Goal: Task Accomplishment & Management: Complete application form

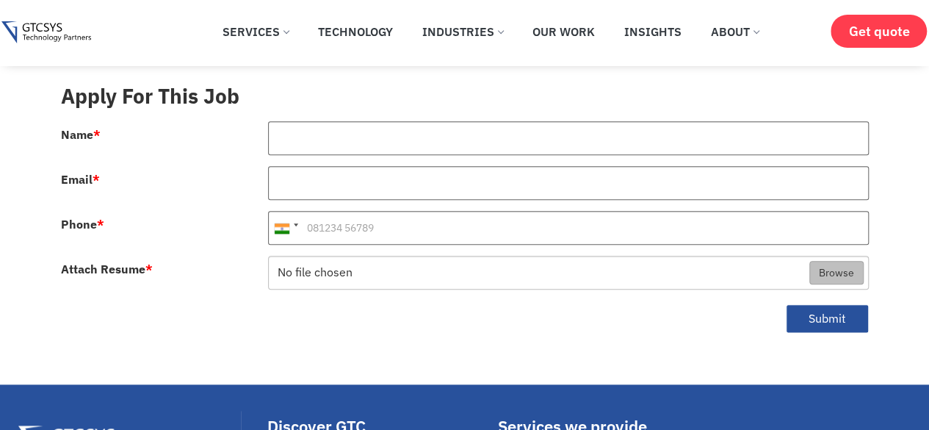
scroll to position [734, 0]
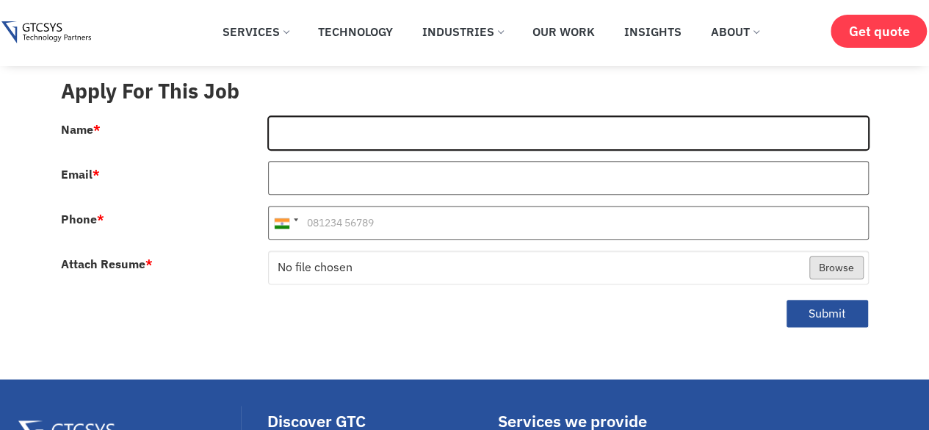
click at [361, 116] on input "Name *" at bounding box center [568, 133] width 601 height 34
drag, startPoint x: 364, startPoint y: 111, endPoint x: 356, endPoint y: 143, distance: 33.3
click at [275, 116] on input "[PERSON_NAME]" at bounding box center [568, 133] width 601 height 34
type input "[PERSON_NAME]"
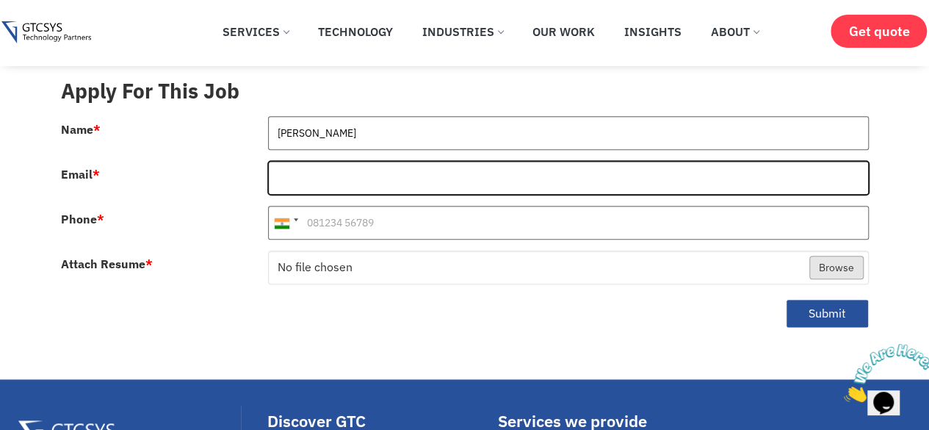
click at [340, 164] on input "Email *" at bounding box center [568, 178] width 601 height 34
type input "[EMAIL_ADDRESS][DOMAIN_NAME]"
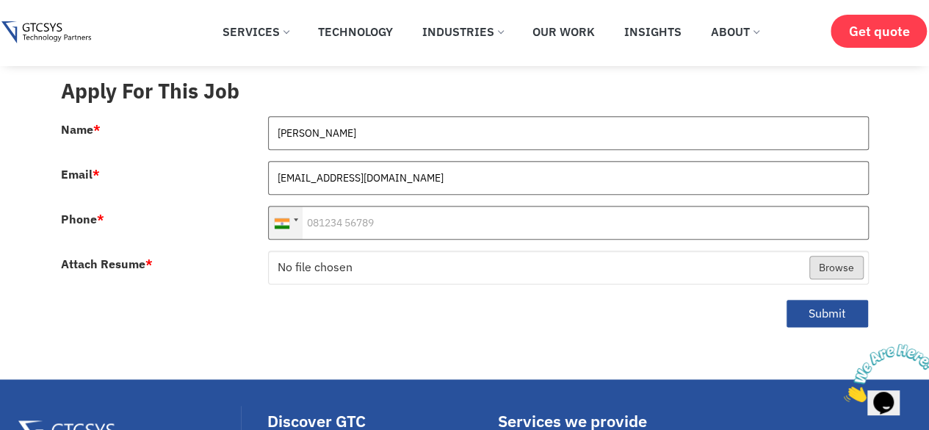
click at [298, 211] on div at bounding box center [286, 222] width 34 height 32
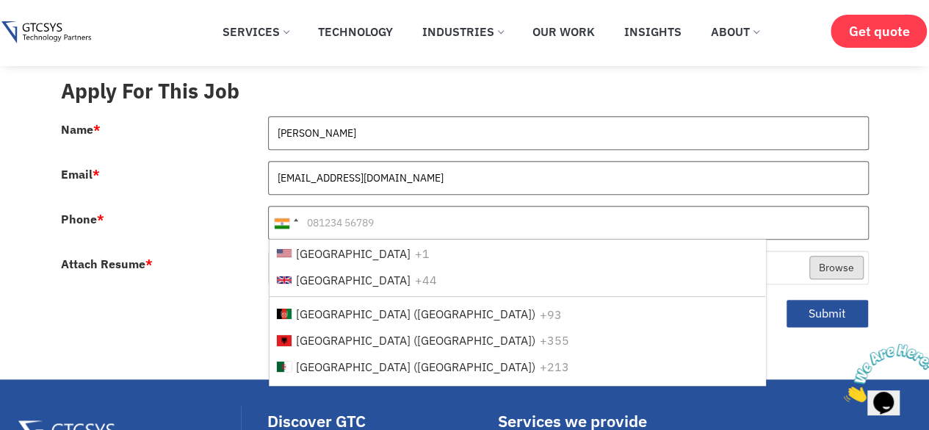
scroll to position [2556, 0]
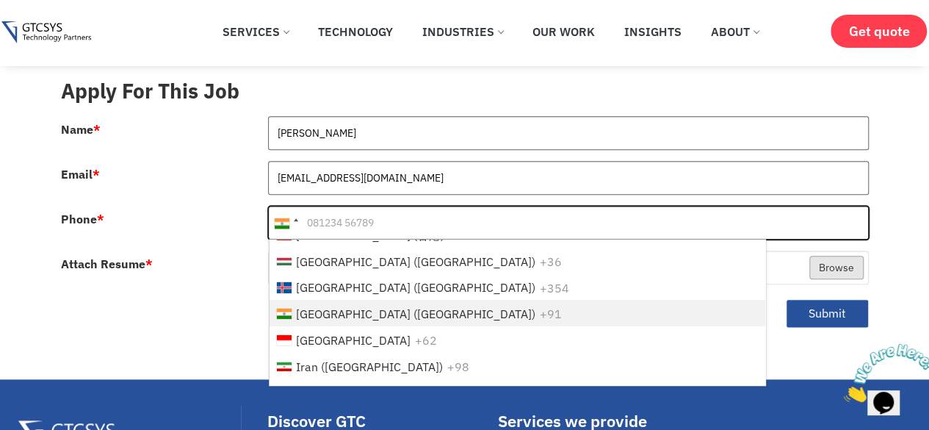
click at [330, 206] on input "Phone *" at bounding box center [568, 223] width 601 height 34
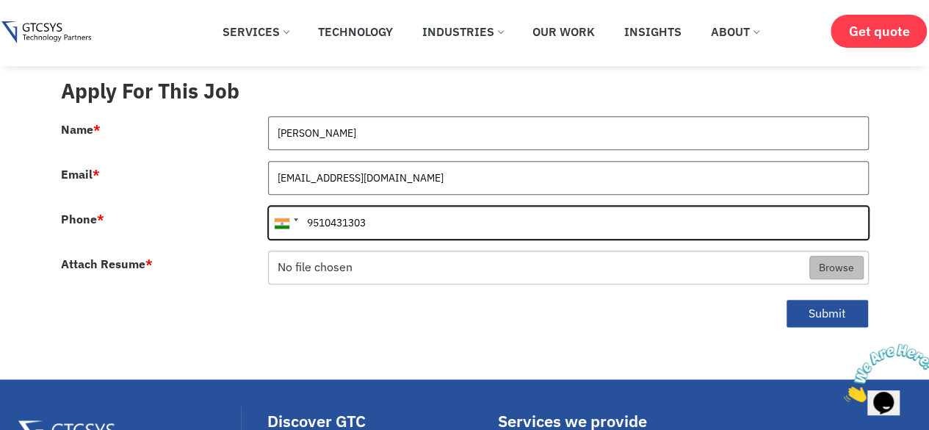
type input "9510431303"
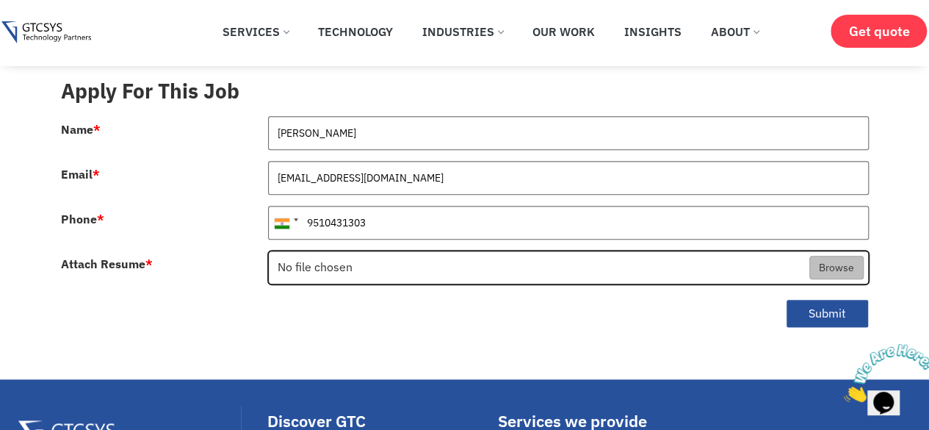
click at [840, 251] on input "Attach Resume *" at bounding box center [568, 268] width 599 height 34
type input "C:\fakepath\[PERSON_NAME] Resume.pdf"
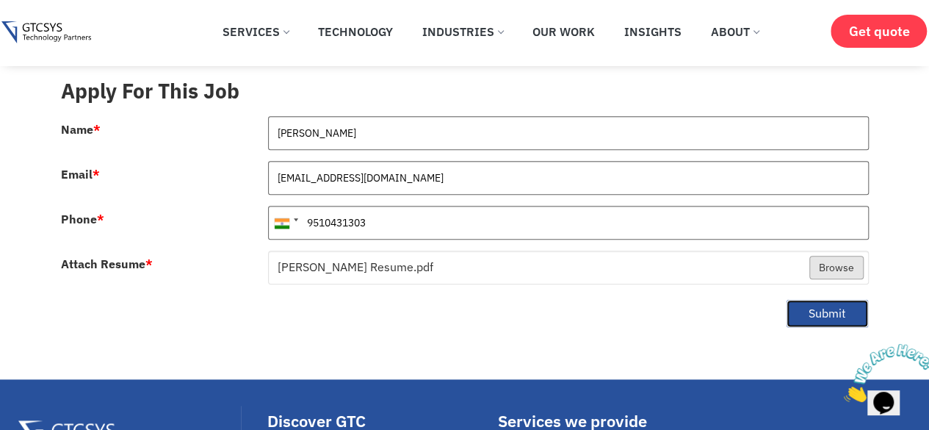
click at [812, 299] on button "Submit" at bounding box center [827, 313] width 83 height 29
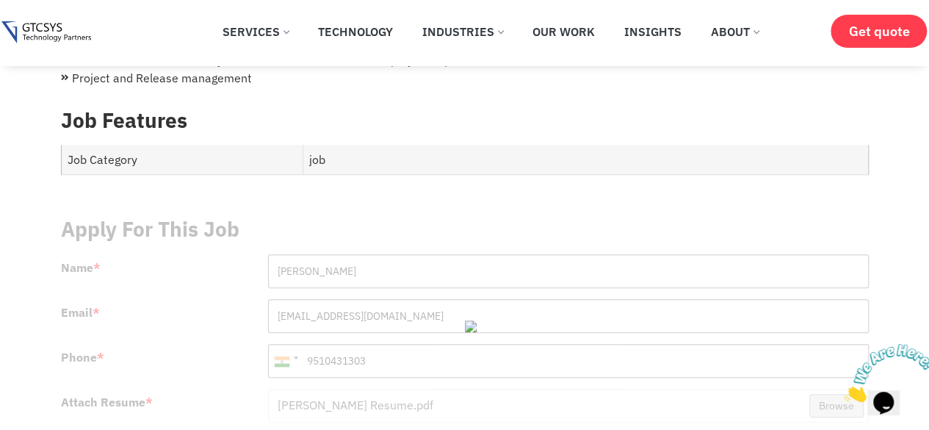
scroll to position [661, 0]
